Goal: Transaction & Acquisition: Purchase product/service

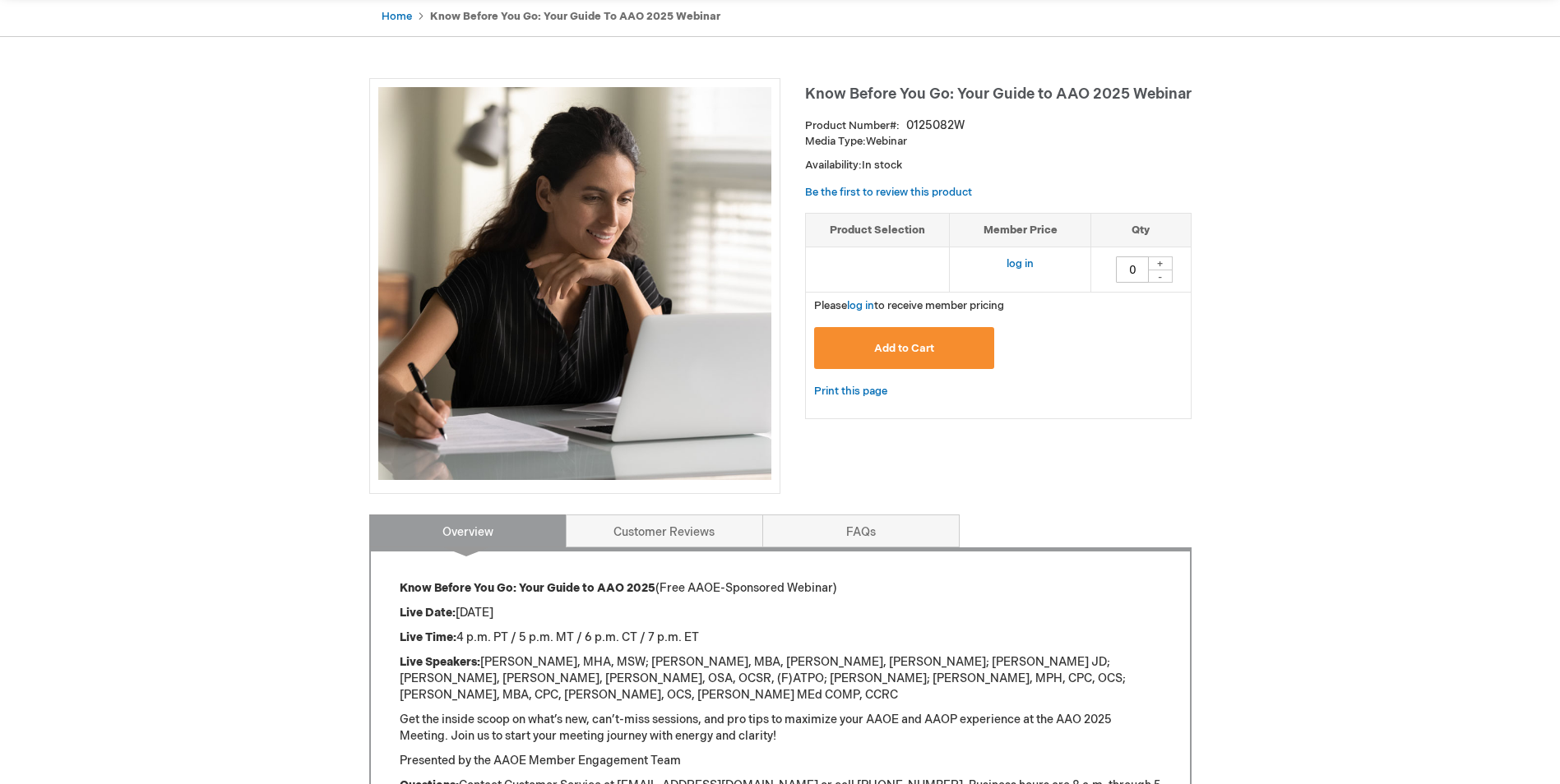
scroll to position [164, 0]
click at [906, 347] on span "Add to Cart" at bounding box center [904, 349] width 60 height 14
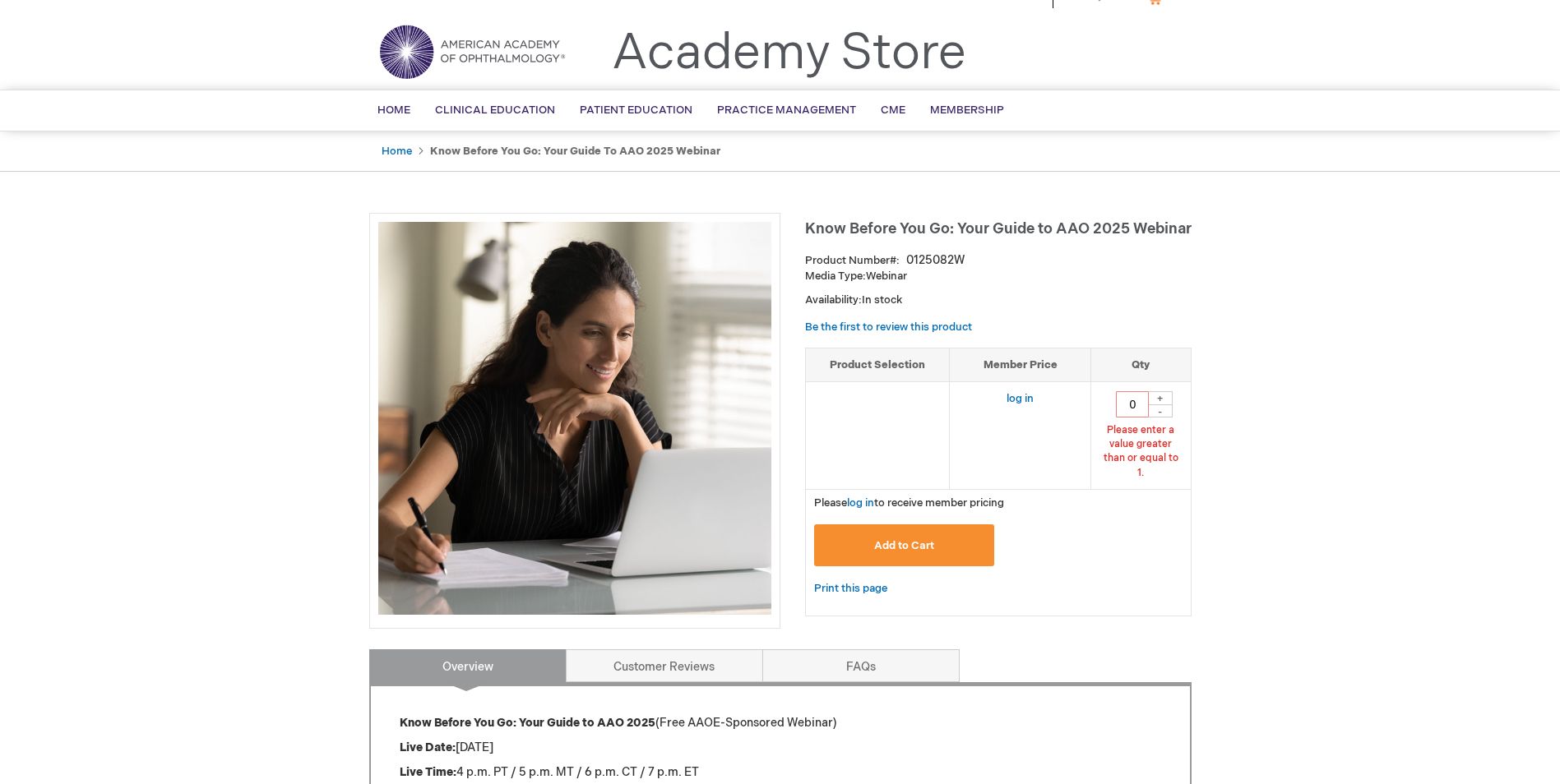
scroll to position [30, 0]
click at [1162, 398] on div "+" at bounding box center [1160, 399] width 25 height 14
type input "1"
click at [1012, 395] on link "log in" at bounding box center [1020, 400] width 27 height 14
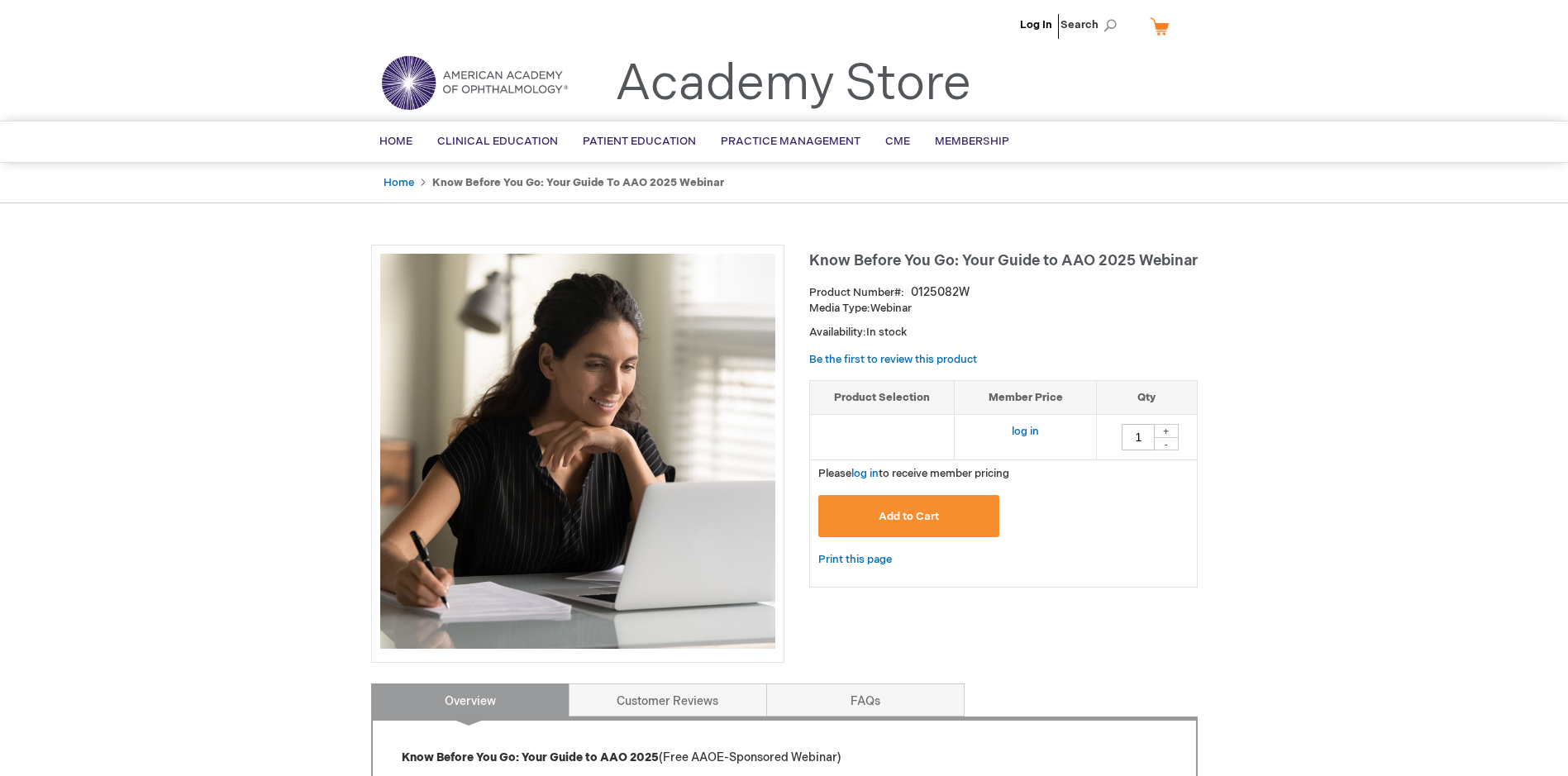
type input "0"
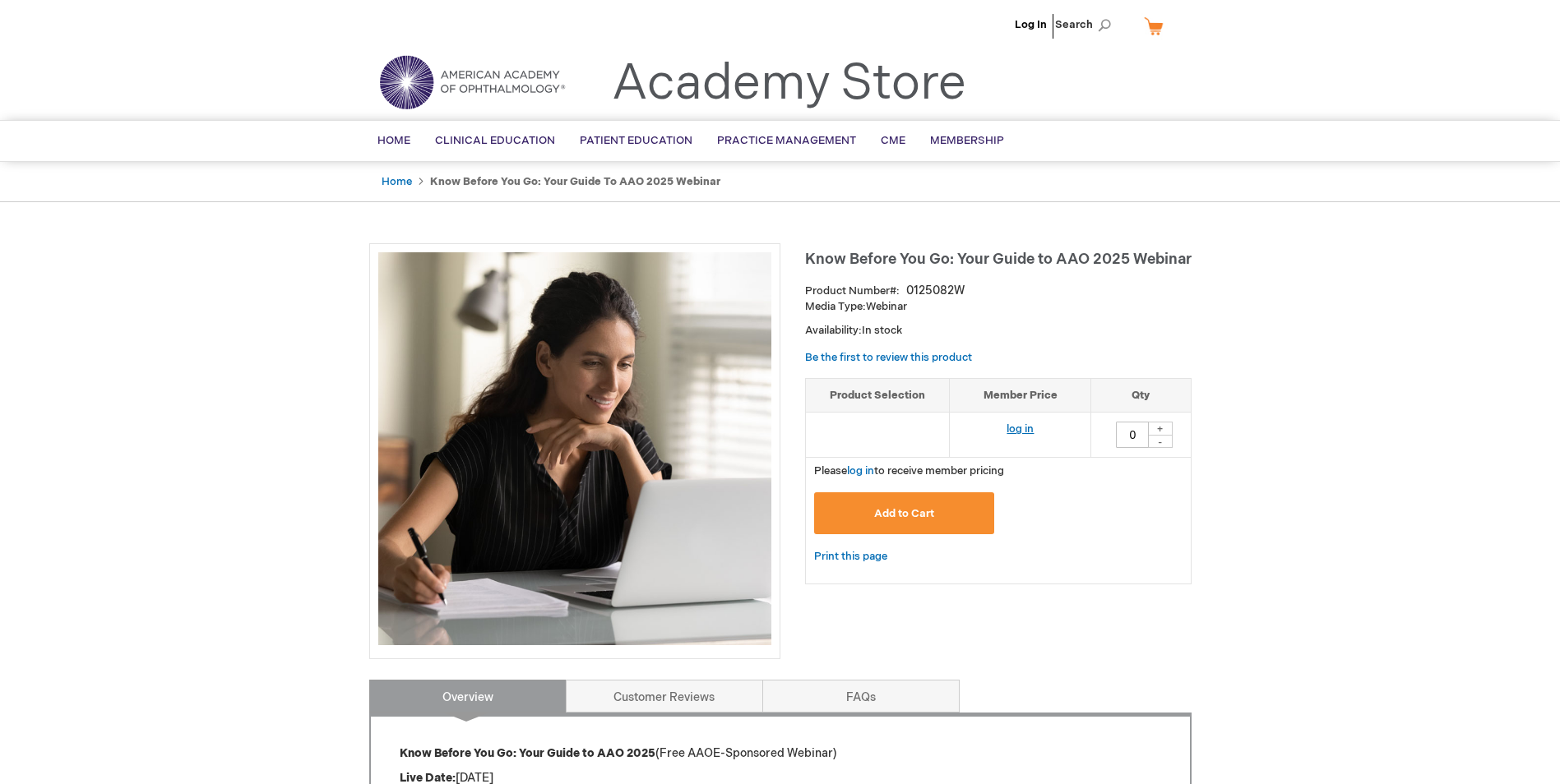
click at [1010, 433] on link "log in" at bounding box center [1020, 430] width 27 height 14
click at [1159, 428] on div "+" at bounding box center [1160, 429] width 25 height 14
type input "1"
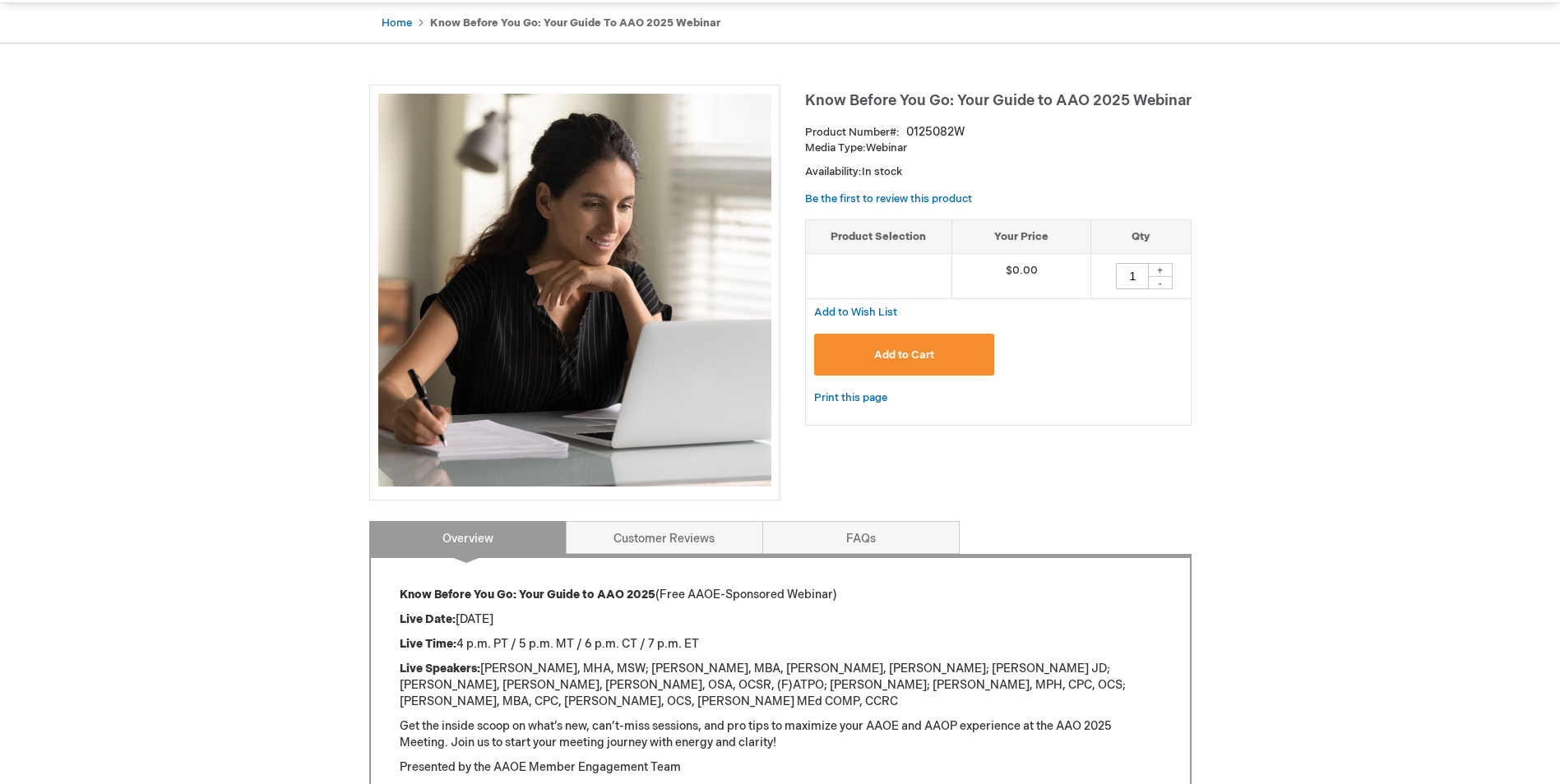
scroll to position [164, 0]
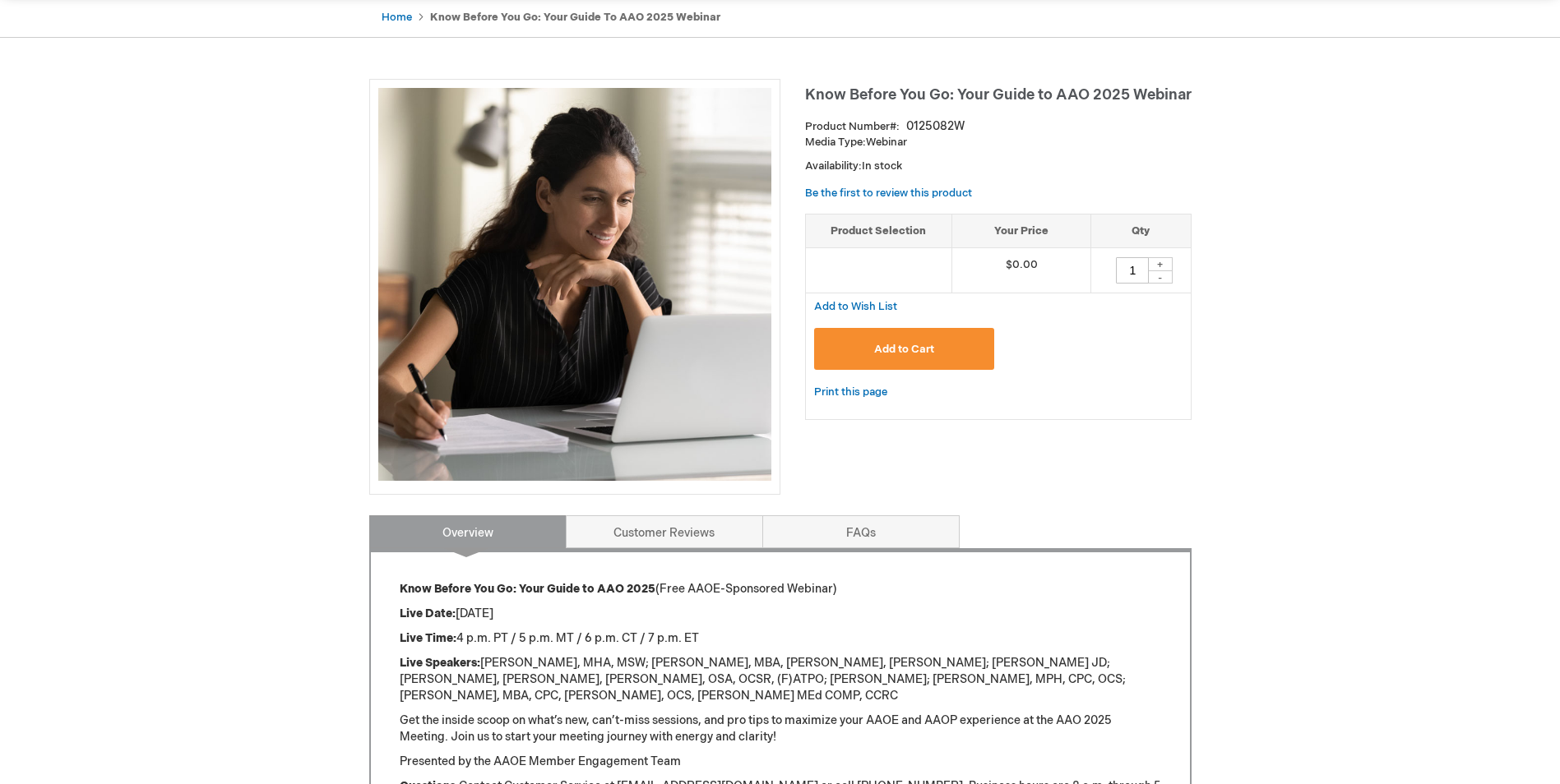
click at [902, 356] on span "Add to Cart" at bounding box center [904, 349] width 60 height 14
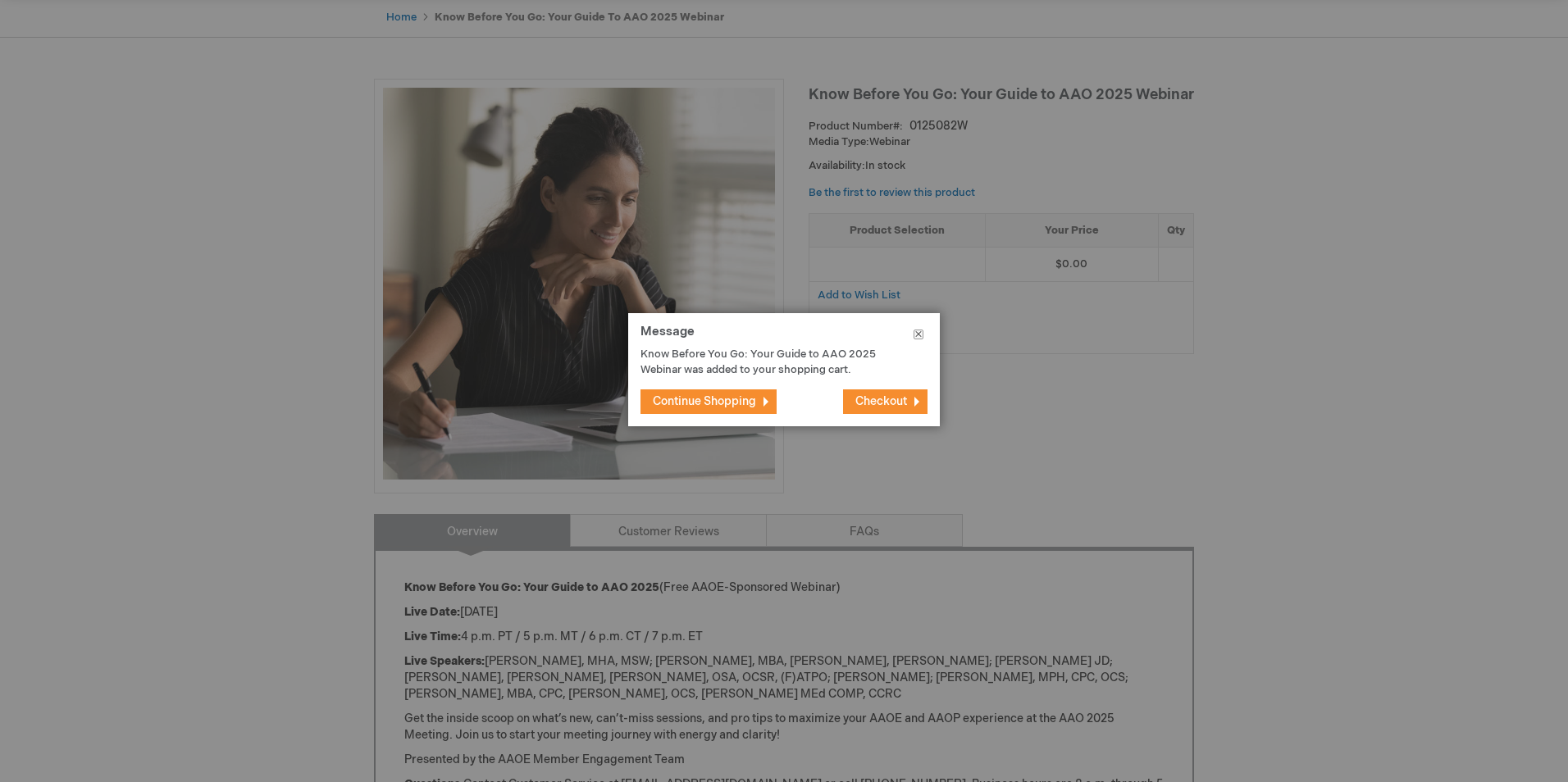
click at [918, 337] on button "Close" at bounding box center [918, 337] width 43 height 49
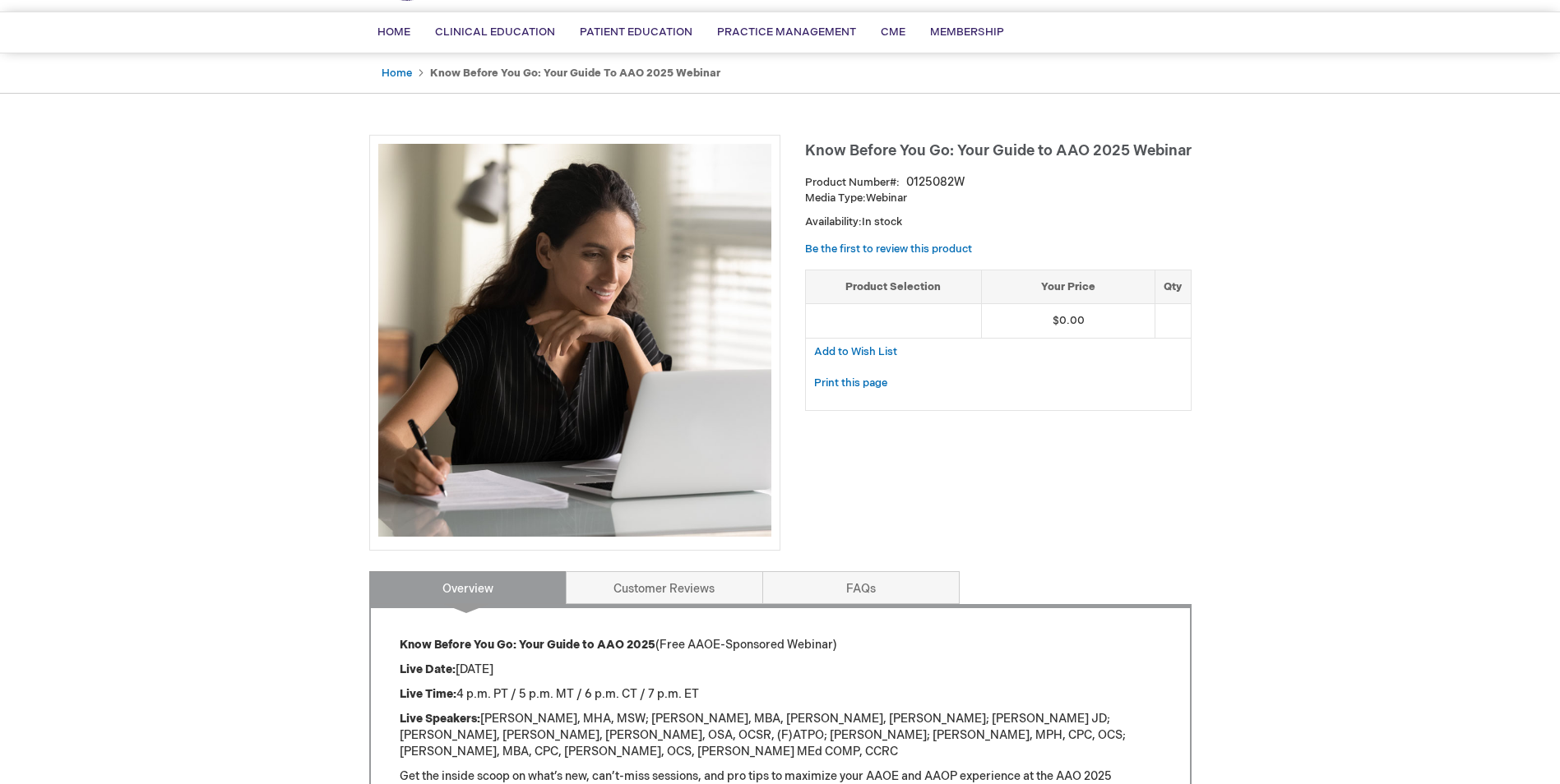
scroll to position [0, 0]
